Goal: Check status: Check status

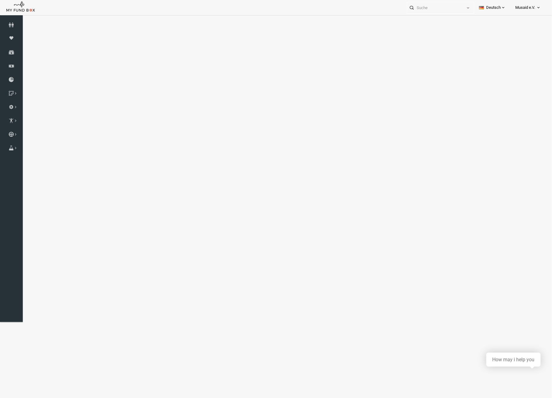
select select "100"
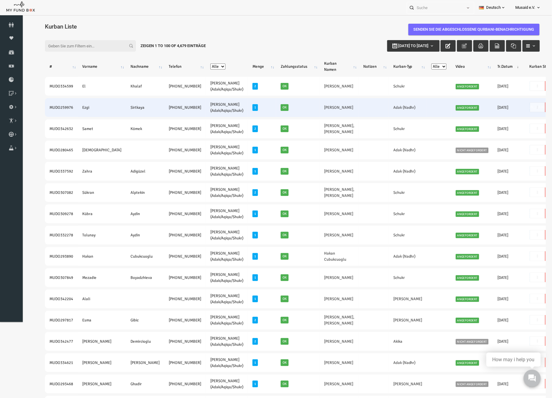
drag, startPoint x: 35, startPoint y: 105, endPoint x: 162, endPoint y: 113, distance: 127.4
click at [162, 113] on tr "MUDO259976 [PERSON_NAME] [PHONE_NUMBER] [PERSON_NAME] (Adak/Aqiqa/Shukr) 1 Ok E…" at bounding box center [322, 107] width 577 height 19
copy tr "MUDO259976 [PERSON_NAME] [PHONE_NUMBER]"
drag, startPoint x: 308, startPoint y: 110, endPoint x: 289, endPoint y: 110, distance: 19.4
click at [309, 110] on td "[PERSON_NAME]" at bounding box center [328, 107] width 39 height 19
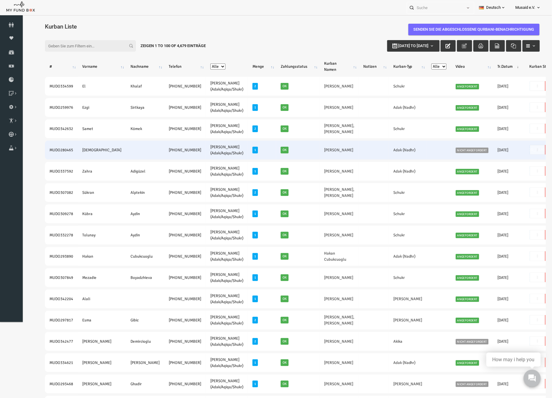
copy link "[PERSON_NAME]"
